Goal: Transaction & Acquisition: Purchase product/service

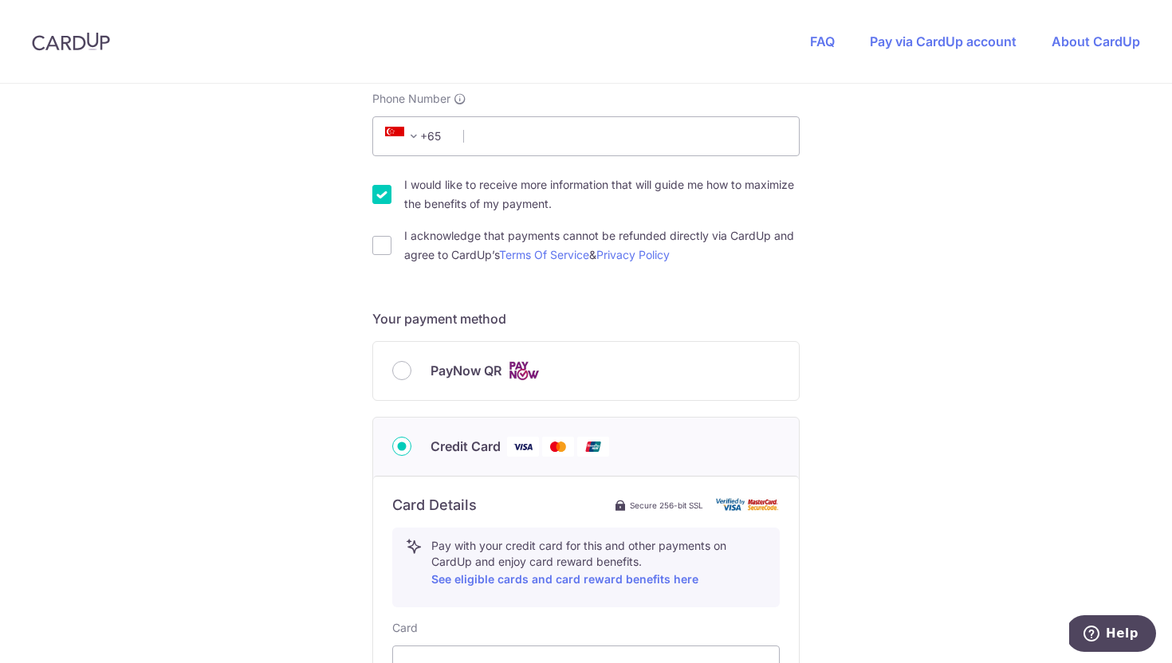
scroll to position [750, 0]
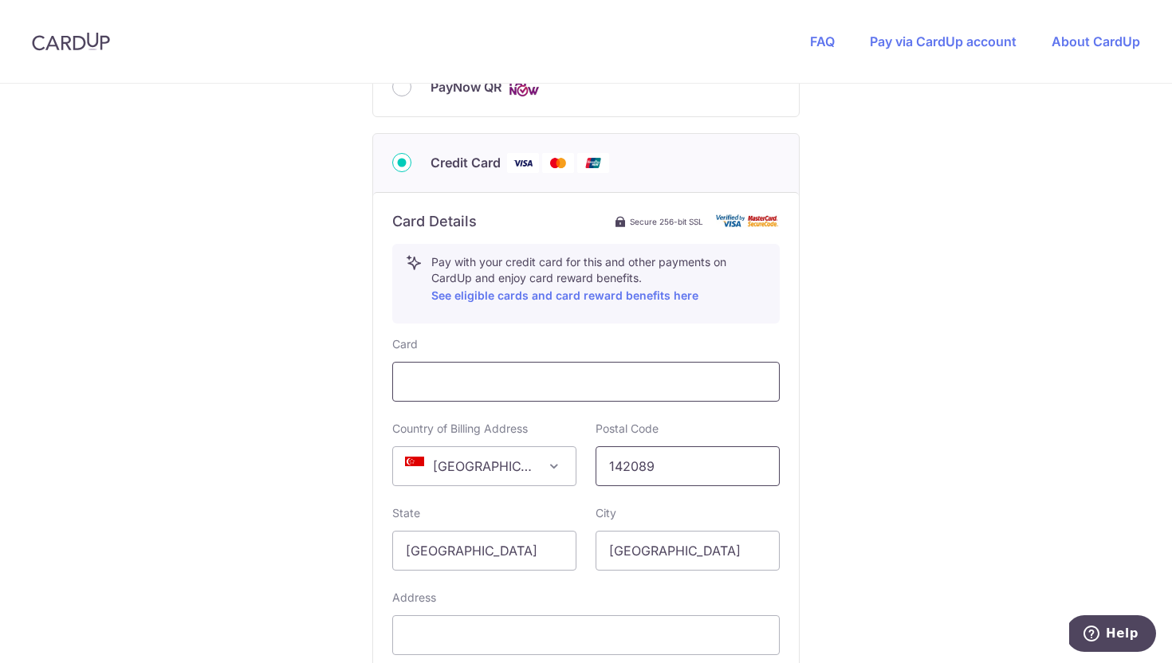
type input "142089"
type input "[STREET_ADDRESS][PERSON_NAME]"
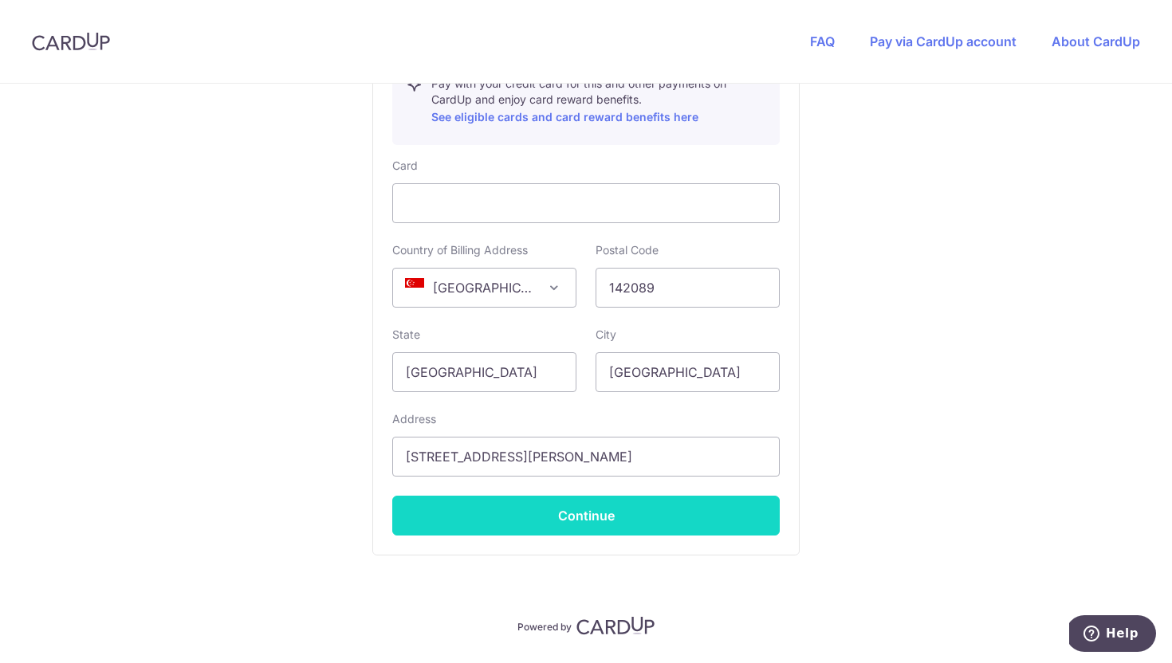
click at [575, 524] on button "Continue" at bounding box center [585, 516] width 387 height 40
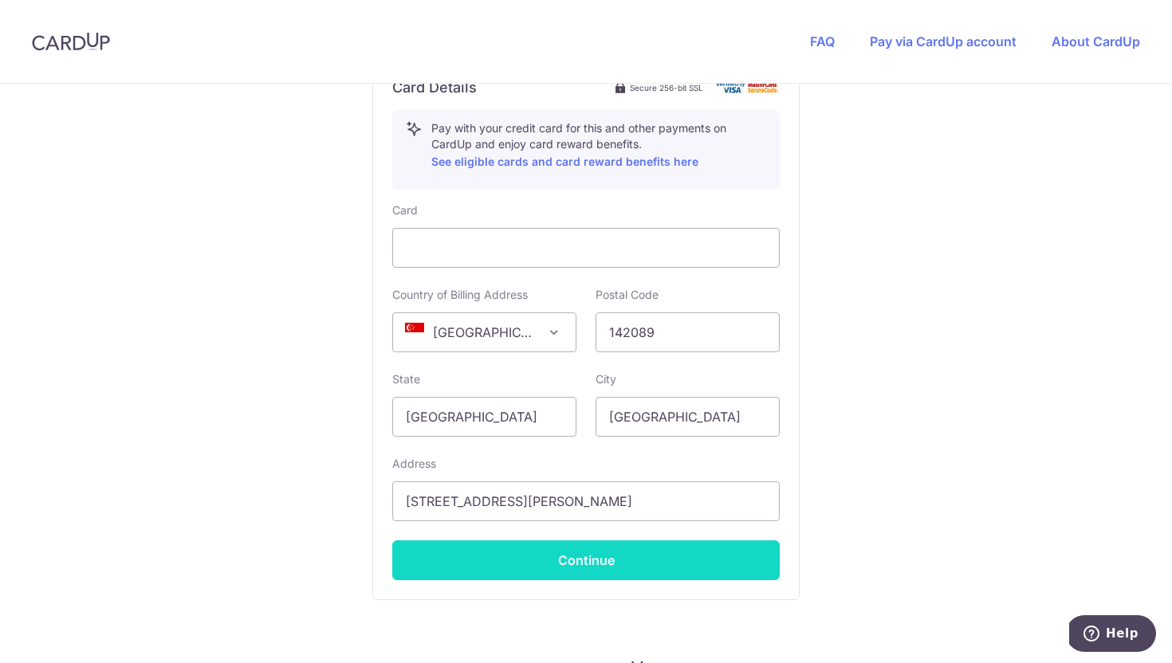
scroll to position [229, 0]
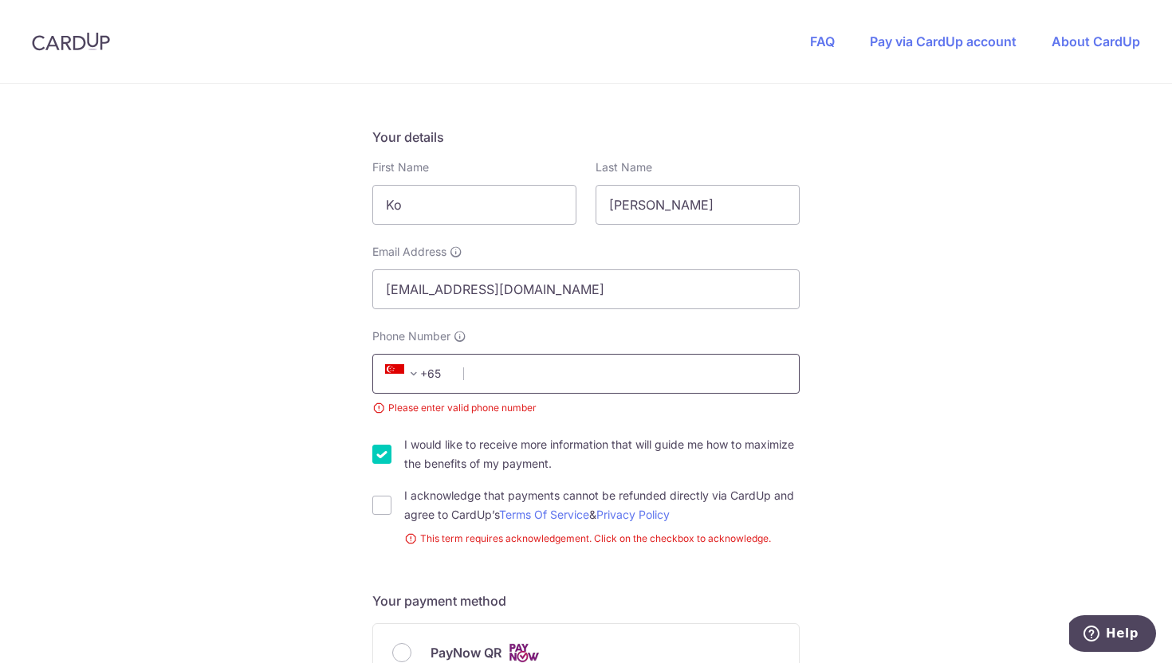
click at [542, 379] on input "Phone Number" at bounding box center [585, 374] width 427 height 40
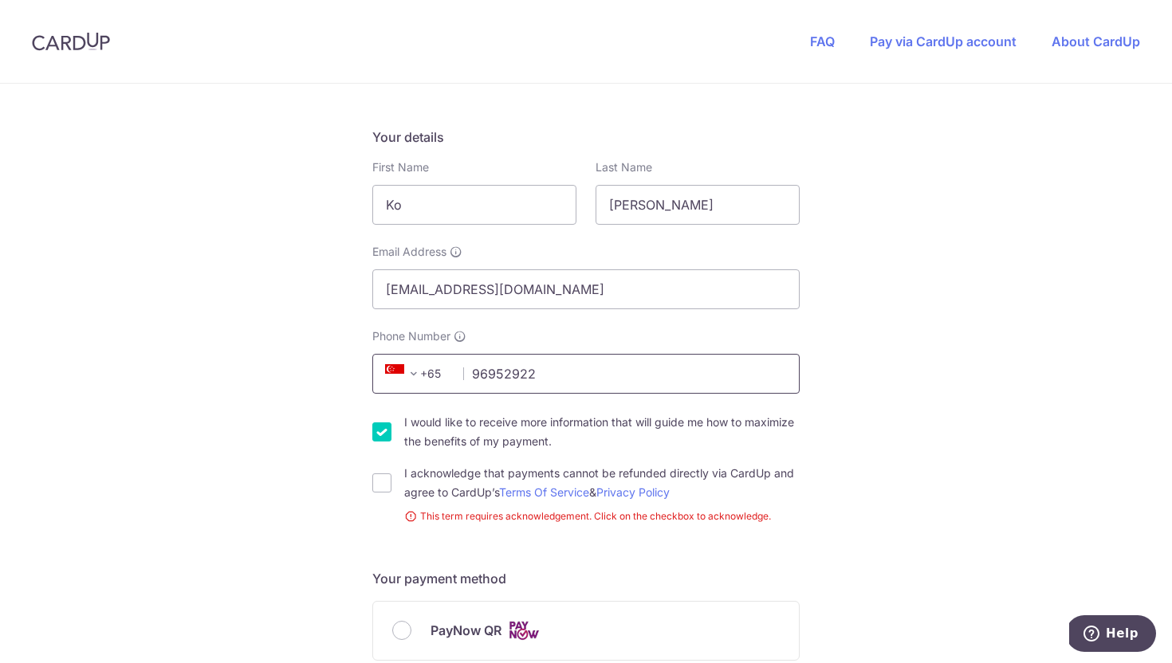
type input "96952922"
click at [417, 422] on label "I would like to receive more information that will guide me how to maximize the…" at bounding box center [601, 432] width 395 height 38
click at [391, 422] on input "I would like to receive more information that will guide me how to maximize the…" at bounding box center [381, 431] width 19 height 19
checkbox input "false"
click at [378, 485] on input "I acknowledge that payments cannot be refunded directly via CardUp and agree to…" at bounding box center [381, 482] width 19 height 19
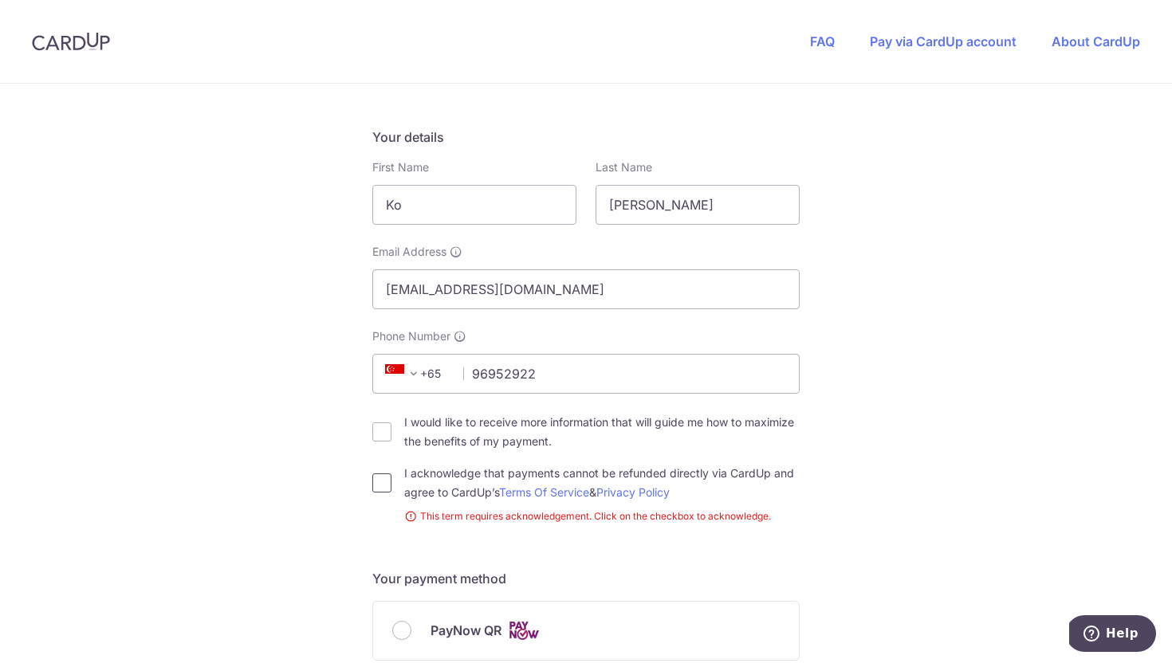
checkbox input "true"
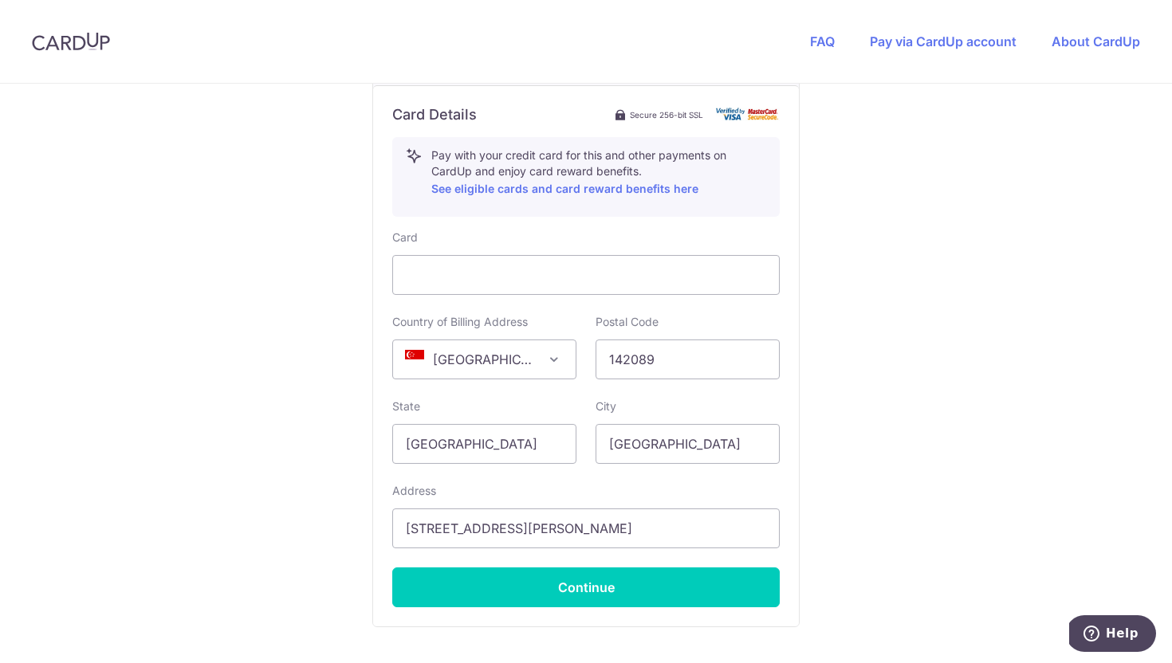
scroll to position [975, 0]
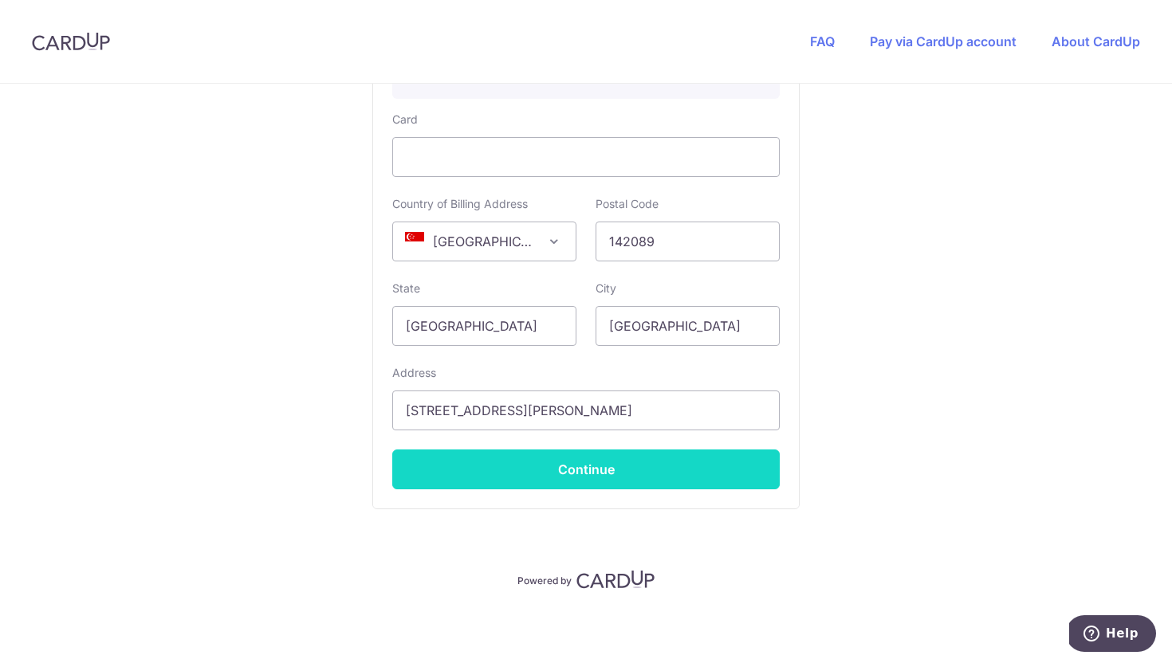
click at [583, 461] on button "Continue" at bounding box center [585, 470] width 387 height 40
type input "**** 5644"
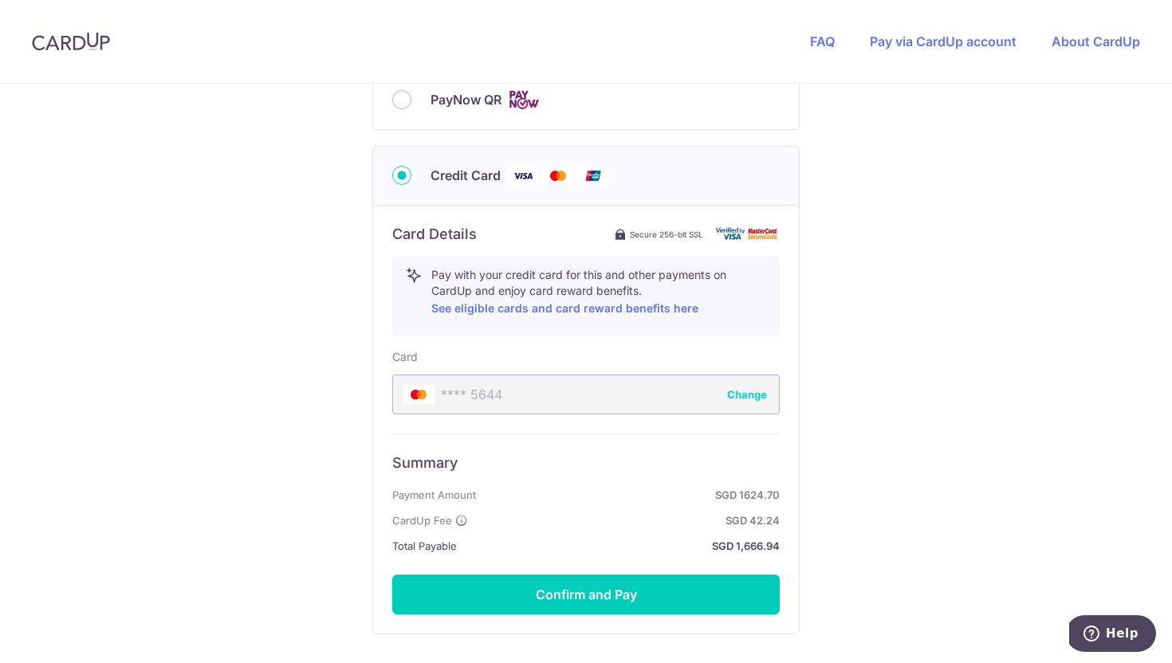
scroll to position [862, 0]
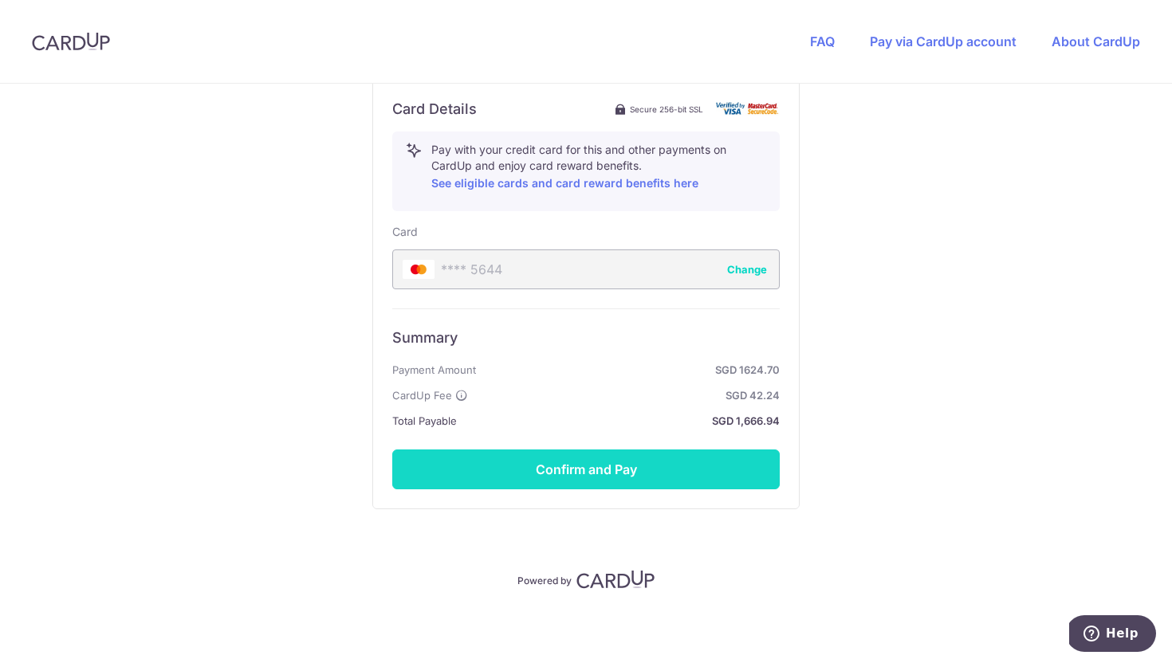
click at [591, 464] on button "Confirm and Pay" at bounding box center [585, 470] width 387 height 40
